Goal: Browse casually

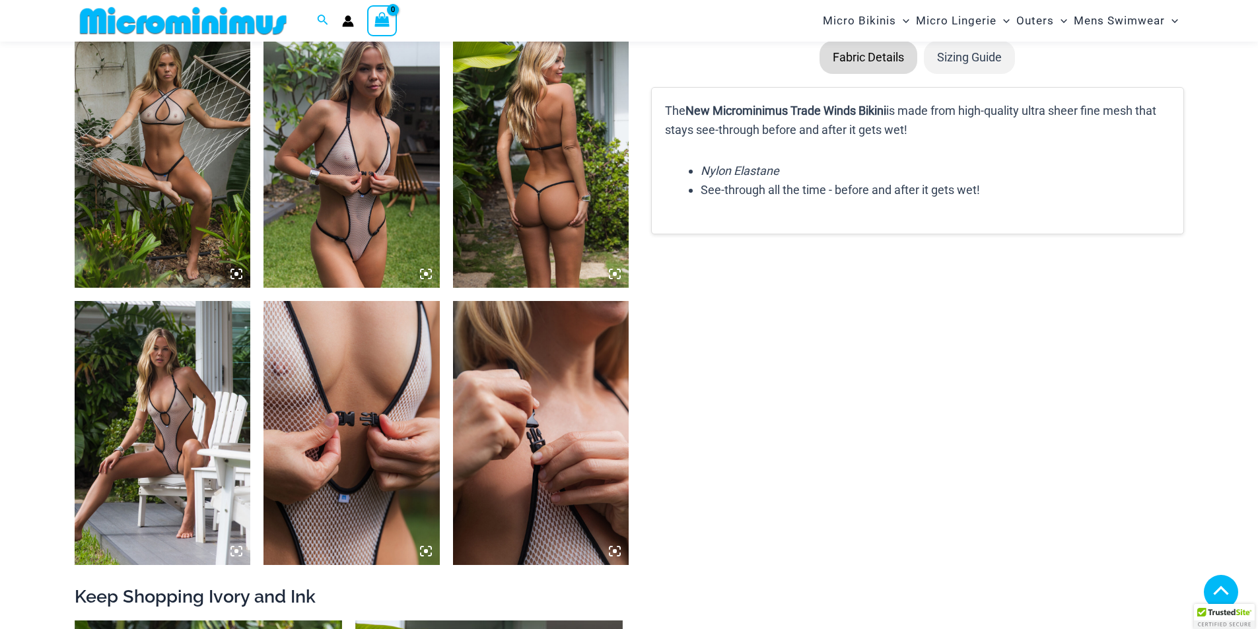
scroll to position [1793, 0]
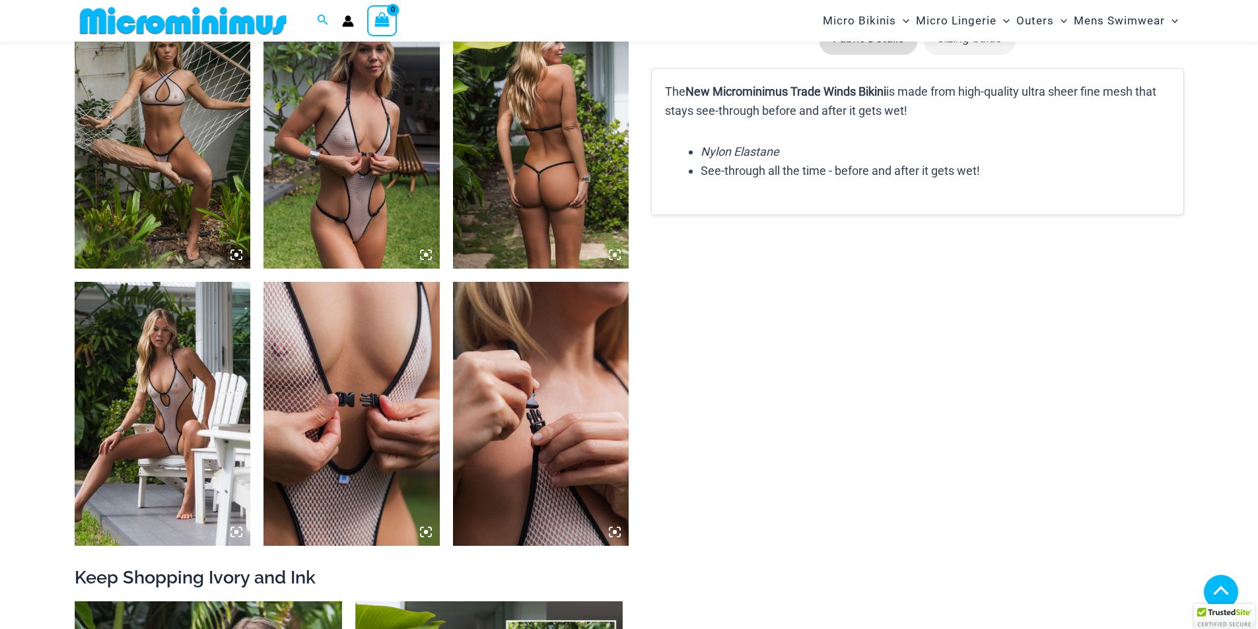
click at [425, 257] on icon at bounding box center [426, 255] width 4 height 4
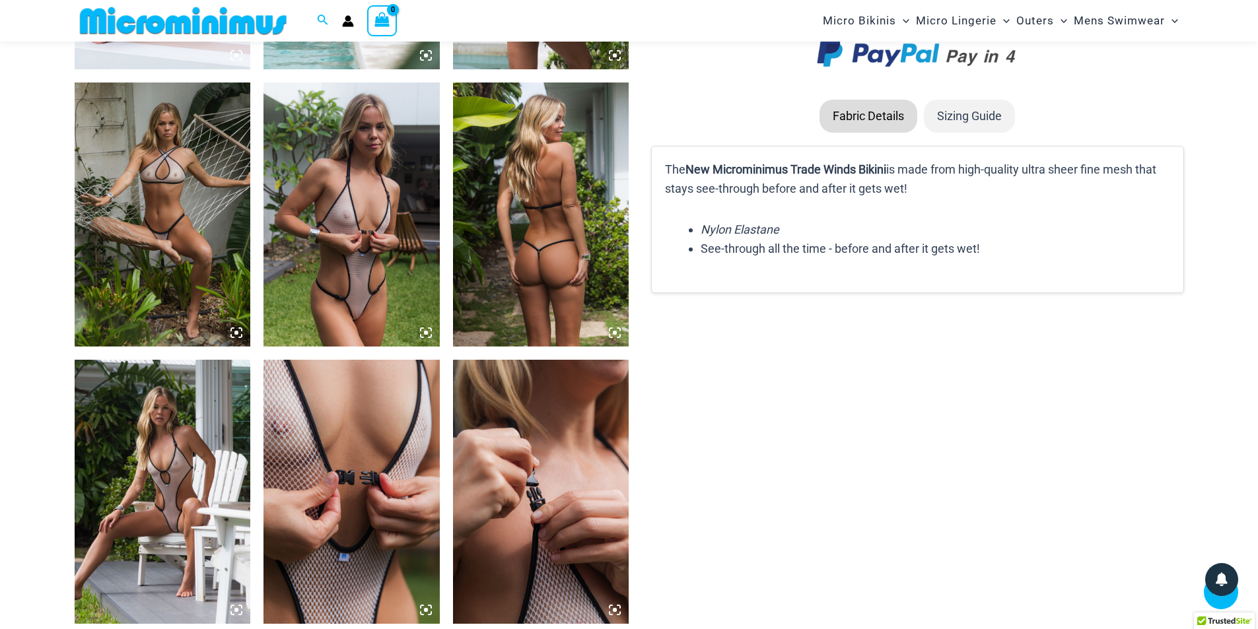
scroll to position [1705, 0]
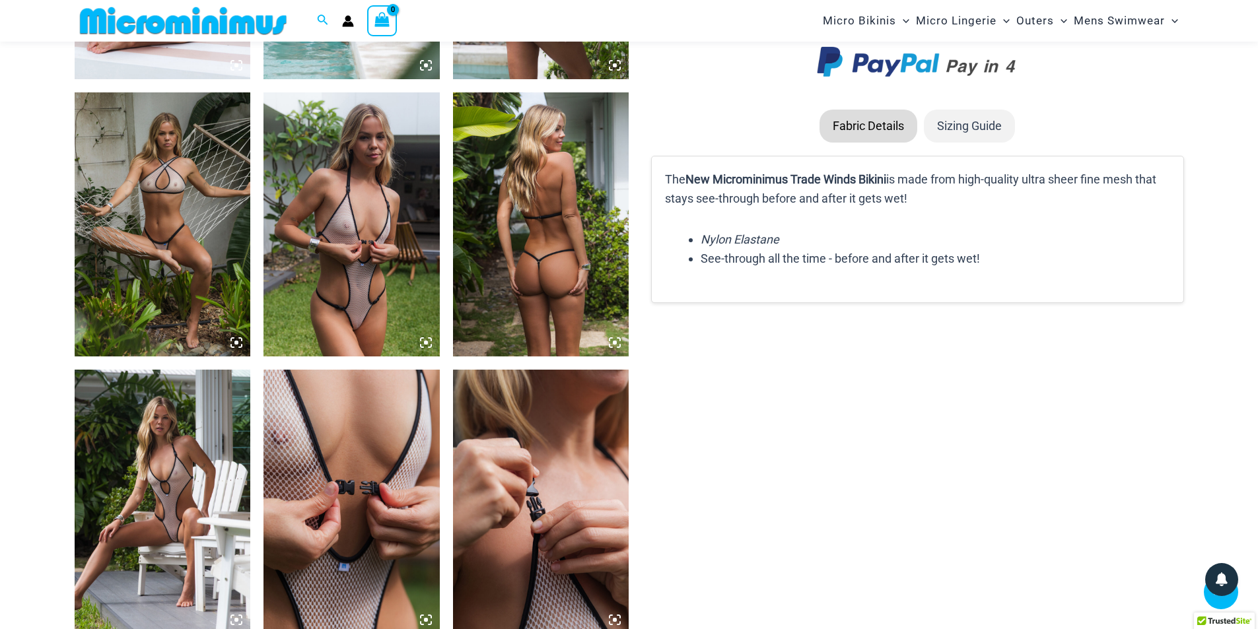
click at [425, 340] on icon at bounding box center [426, 343] width 12 height 12
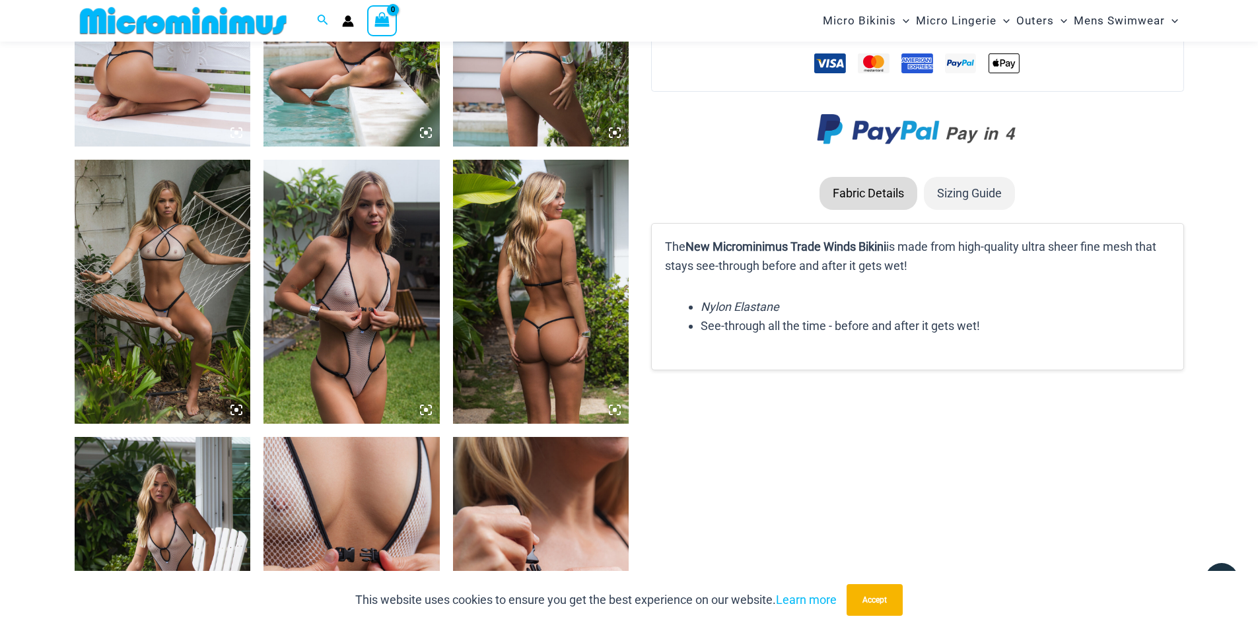
scroll to position [1639, 0]
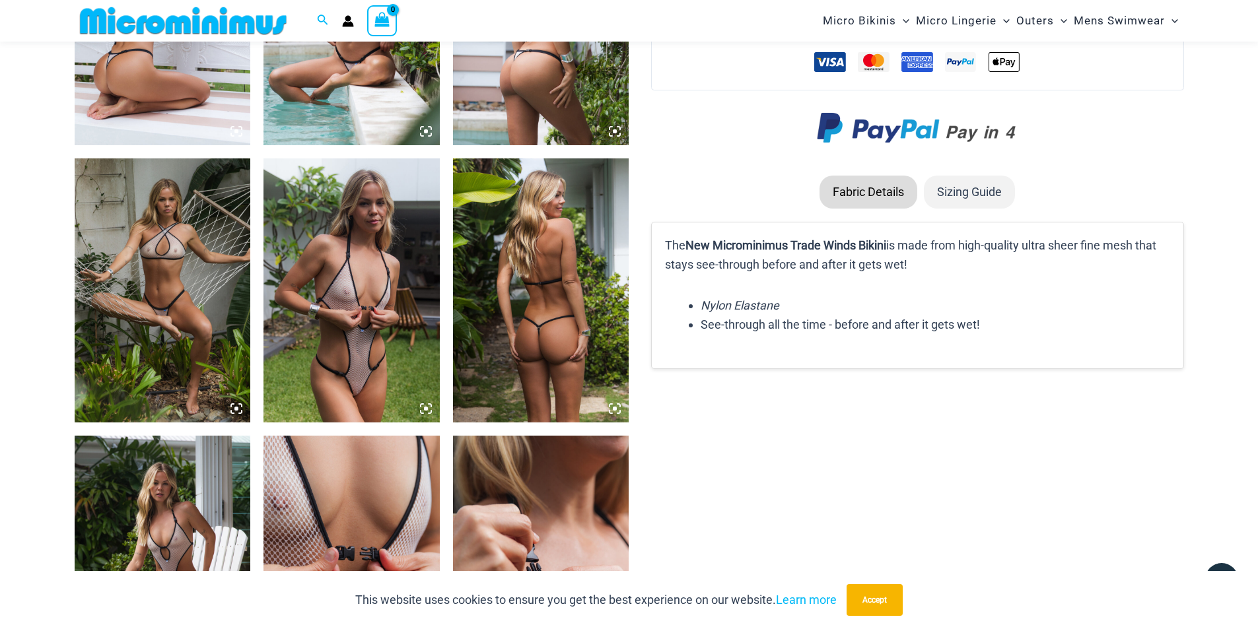
click at [425, 409] on icon at bounding box center [426, 409] width 4 height 4
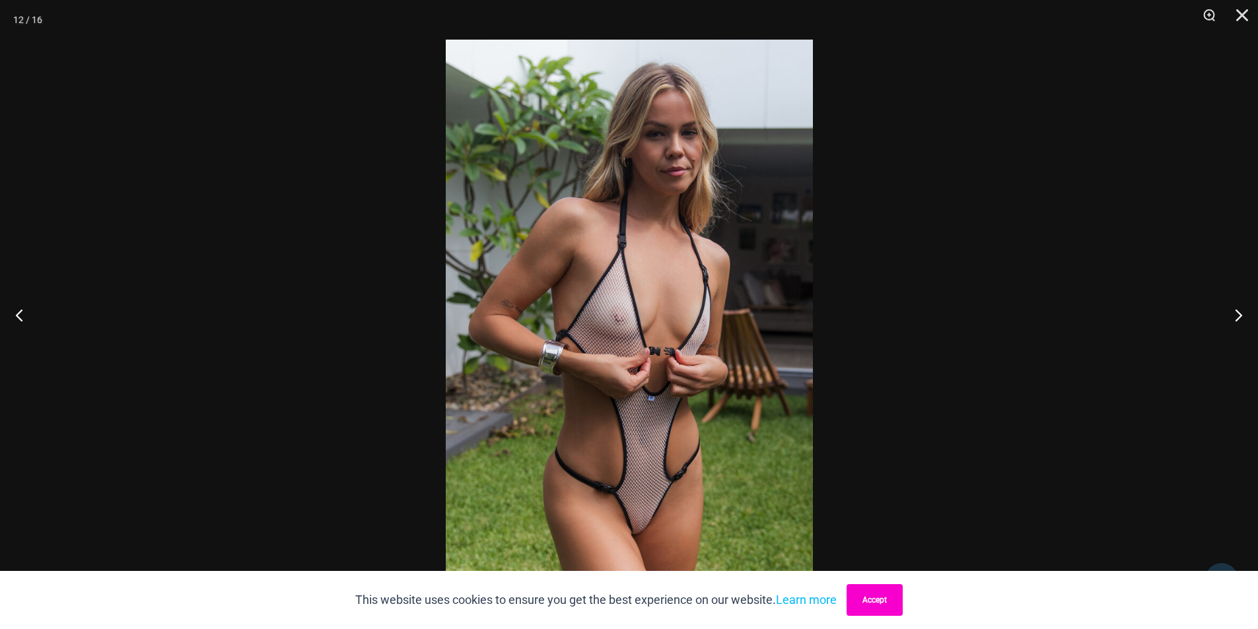
click at [859, 601] on button "Accept" at bounding box center [874, 600] width 56 height 32
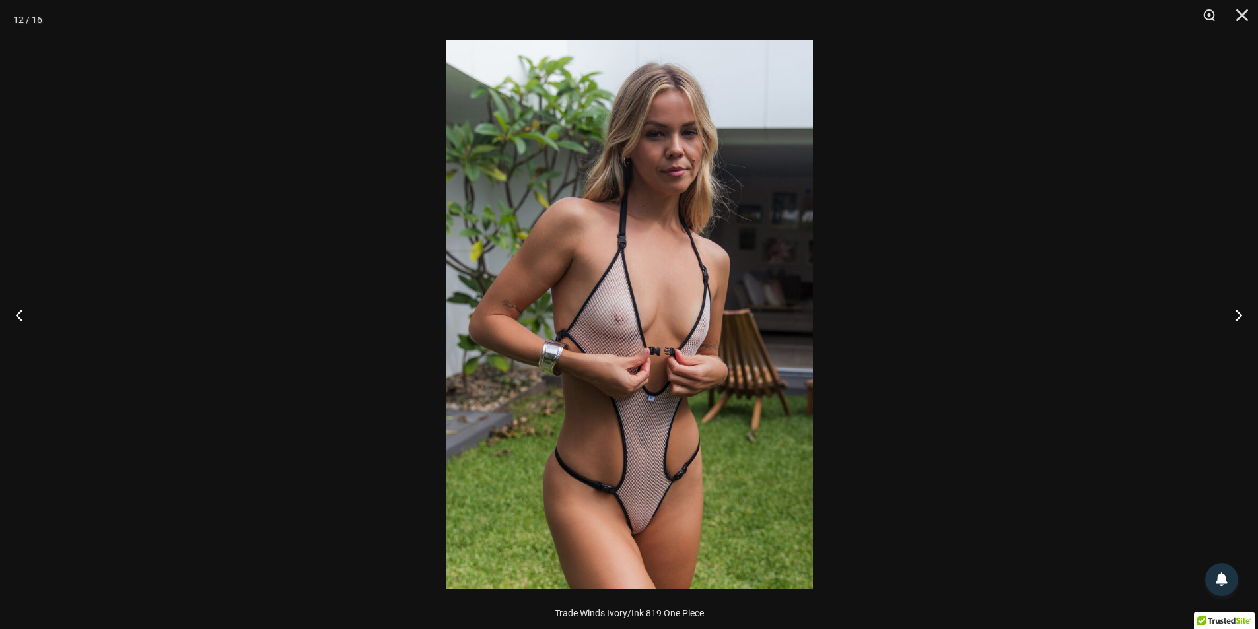
click at [627, 378] on img at bounding box center [629, 315] width 367 height 550
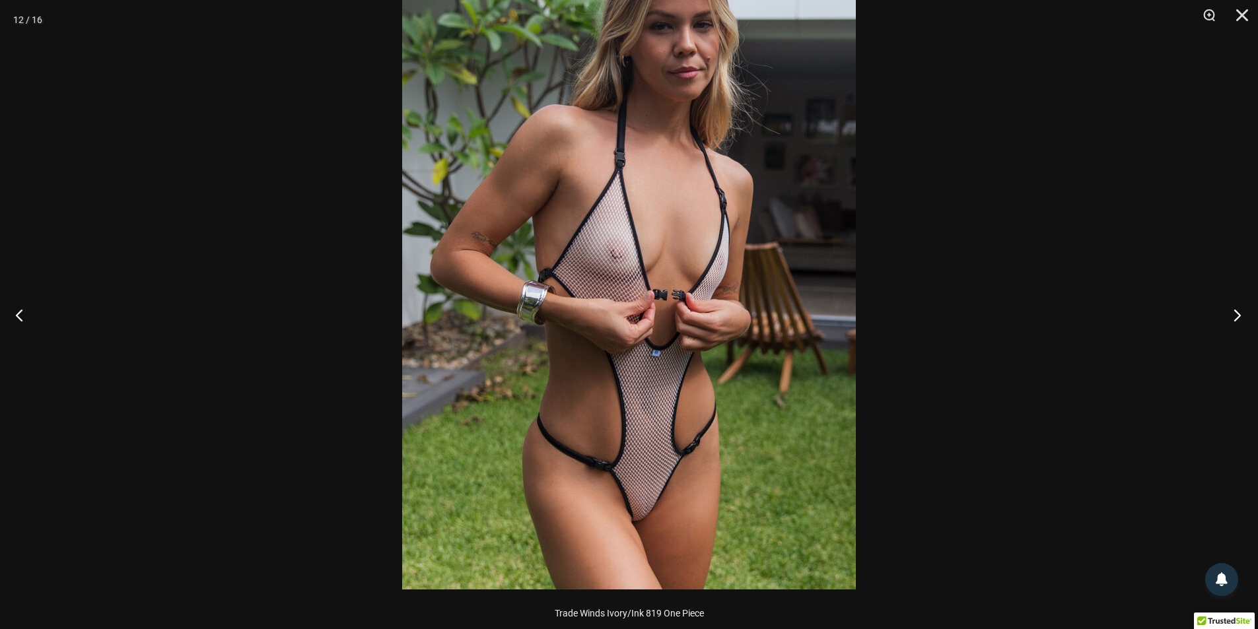
click at [1240, 316] on button "Next" at bounding box center [1233, 315] width 50 height 66
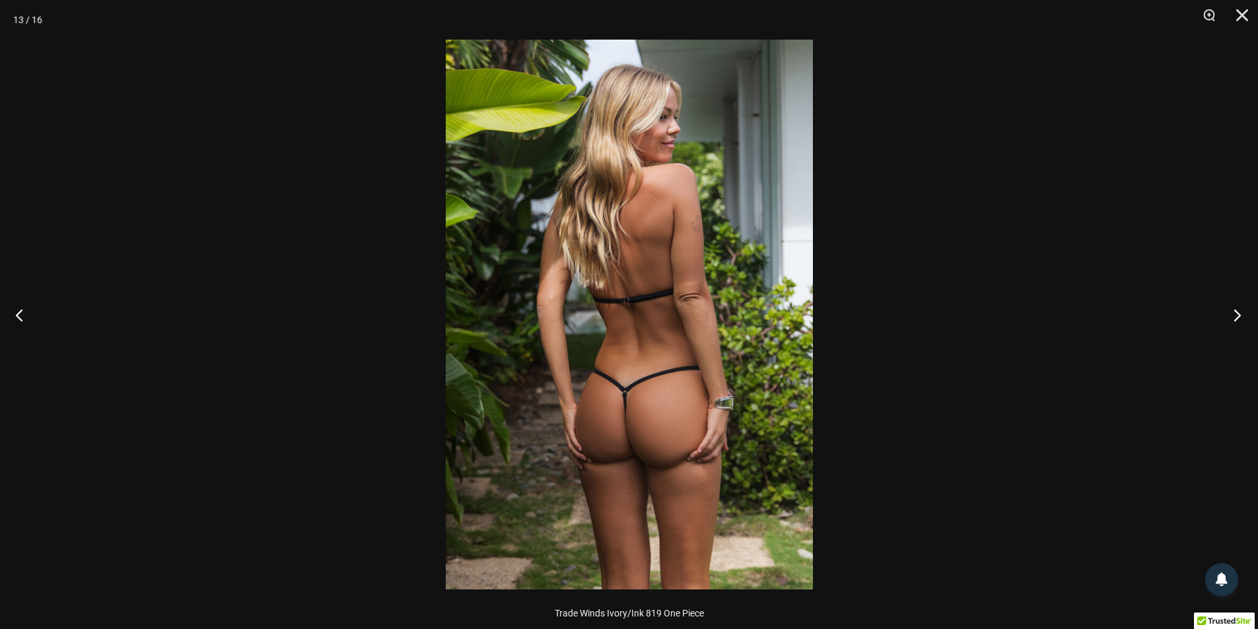
click at [1240, 316] on button "Next" at bounding box center [1233, 315] width 50 height 66
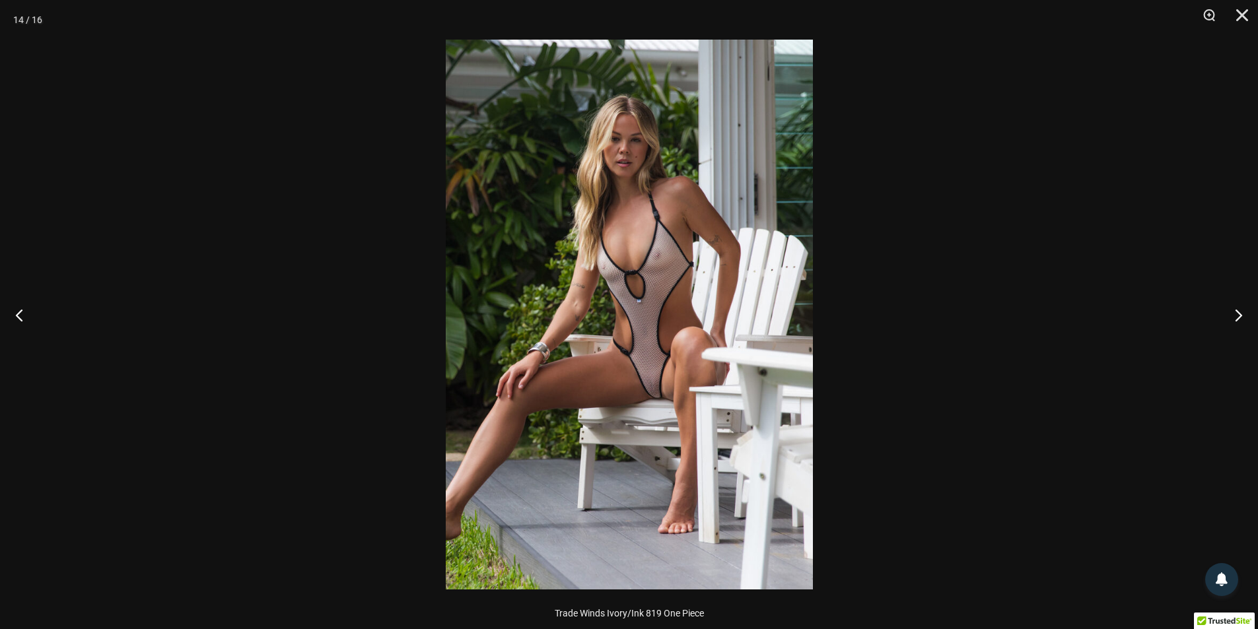
click at [713, 317] on img at bounding box center [629, 315] width 367 height 550
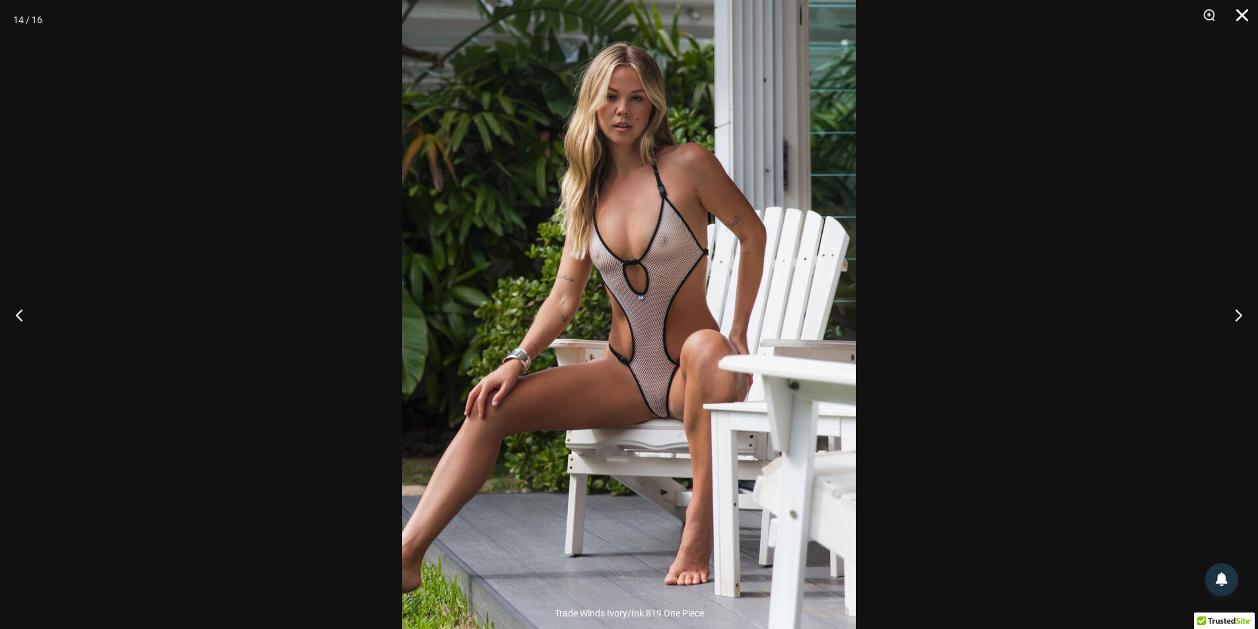
click at [1241, 14] on button "Close" at bounding box center [1237, 20] width 33 height 40
